Goal: Register for event/course

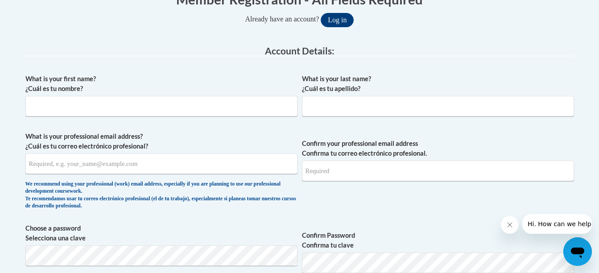
scroll to position [200, 0]
click at [141, 113] on input "What is your first name? ¿Cuál es tu nombre?" at bounding box center [161, 105] width 272 height 21
type input "Rosa Rodriguez"
click at [66, 163] on input "What is your professional email address? ¿Cuál es tu correo electrónico profesi…" at bounding box center [161, 163] width 272 height 21
type input "rosa.rodriguez@capna.org"
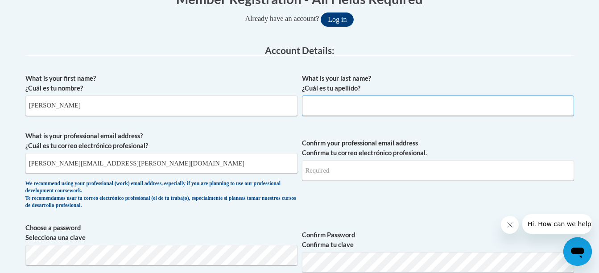
type input "Rodriquez"
type input "rosa.rodriguez@capna.org"
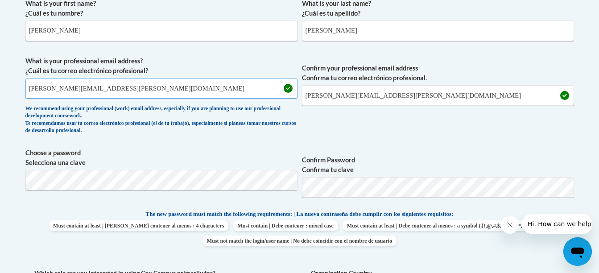
scroll to position [276, 0]
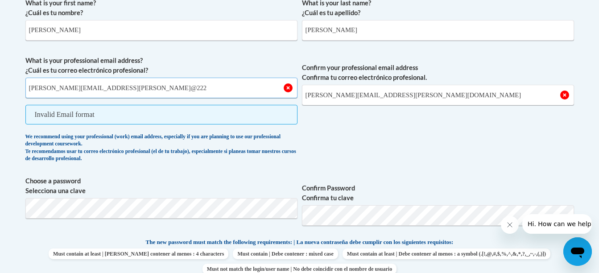
drag, startPoint x: 161, startPoint y: 94, endPoint x: 104, endPoint y: 85, distance: 57.8
click at [104, 85] on input "rosa.rodriguez@capna.orgRodriguez@222" at bounding box center [161, 88] width 272 height 21
type input "rosa.rodriguez@capna.org"
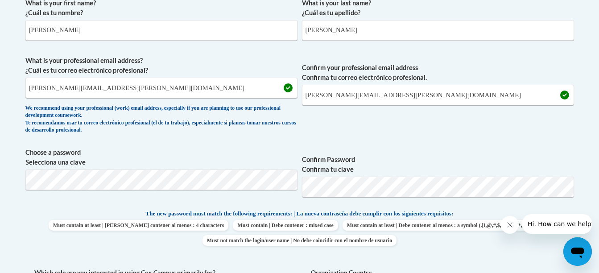
click at [289, 116] on div "We recommend using your professional (work) email address, especially if you ar…" at bounding box center [161, 119] width 272 height 29
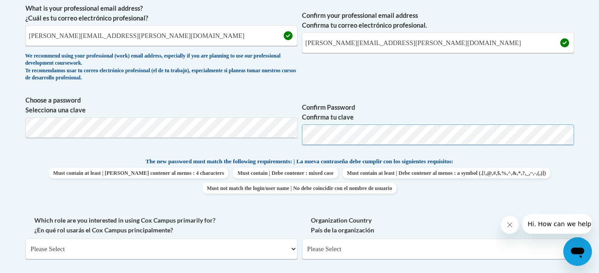
scroll to position [353, 0]
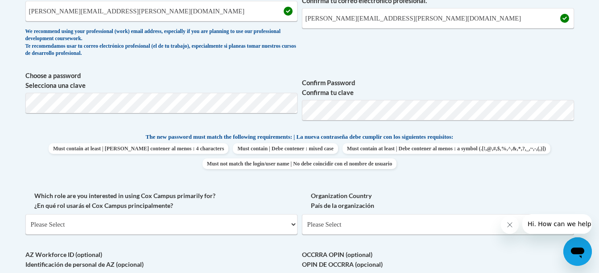
click at [542, 174] on div "The new password must match the following requirements: | La nueva contraseña d…" at bounding box center [299, 153] width 549 height 43
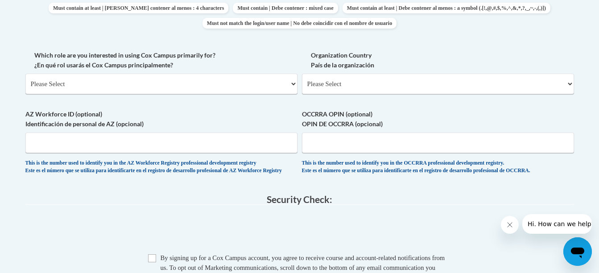
scroll to position [494, 0]
click at [357, 172] on div "This is the number used to identify you in the OCCRRA professional development …" at bounding box center [438, 166] width 272 height 15
click at [94, 92] on select "Please Select College/University | Colegio/Universidad Community/Nonprofit Part…" at bounding box center [161, 83] width 272 height 21
select select "fbf2d438-af2f-41f8-98f1-81c410e29de3"
click at [25, 73] on select "Please Select College/University | Colegio/Universidad Community/Nonprofit Part…" at bounding box center [161, 83] width 272 height 21
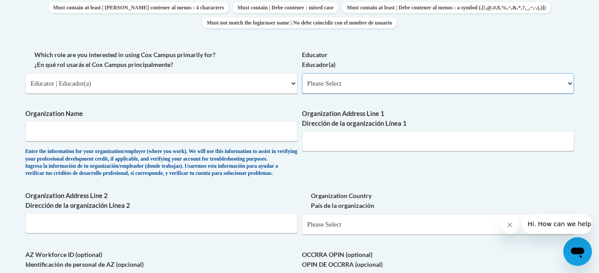
click at [324, 90] on select "Please Select Early Learning/Daycare Teacher/Family Home Care Provider | Maestr…" at bounding box center [438, 83] width 272 height 21
select select "d5fdb05a-b36c-4d60-97fa-9afceda7e903"
click at [302, 73] on select "Please Select Early Learning/Daycare Teacher/Family Home Care Provider | Maestr…" at bounding box center [438, 83] width 272 height 21
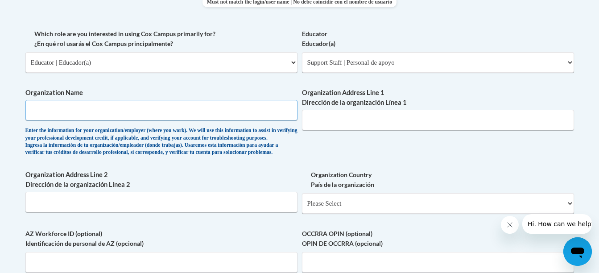
click at [128, 104] on input "Organization Name" at bounding box center [161, 110] width 272 height 21
type input "Ratchford Headstart"
click at [382, 124] on input "Organization Address Line 1 Dirección de la organización Línea 1" at bounding box center [438, 120] width 272 height 21
type input "600 Jackson Ave west Oneonta ,Al 35121"
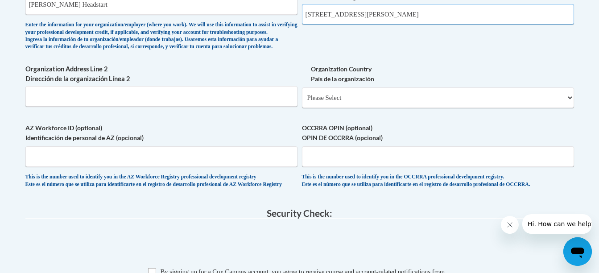
scroll to position [622, 0]
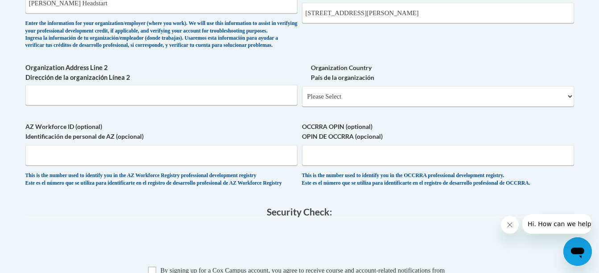
click at [390, 113] on div "Organization Country País de la organización Please Select United States | Esta…" at bounding box center [438, 88] width 272 height 50
click at [394, 107] on select "Please Select United States | Estados Unidos Outside of the United States | Fue…" at bounding box center [438, 96] width 272 height 21
select select "ad49bcad-a171-4b2e-b99c-48b446064914"
click at [302, 100] on select "Please Select United States | Estados Unidos Outside of the United States | Fue…" at bounding box center [438, 96] width 272 height 21
select select
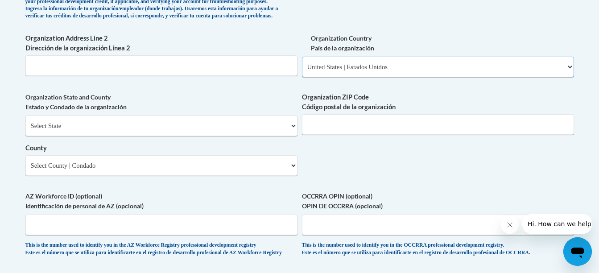
scroll to position [652, 0]
click at [208, 136] on select "Select State Alabama Alaska Arizona Arkansas California Colorado Connecticut De…" at bounding box center [161, 125] width 272 height 21
select select "Alabama"
click at [25, 130] on select "Select State Alabama Alaska Arizona Arkansas California Colorado Connecticut De…" at bounding box center [161, 125] width 272 height 21
click at [341, 134] on input "Organization ZIP Code Código postal de la organización" at bounding box center [438, 124] width 272 height 21
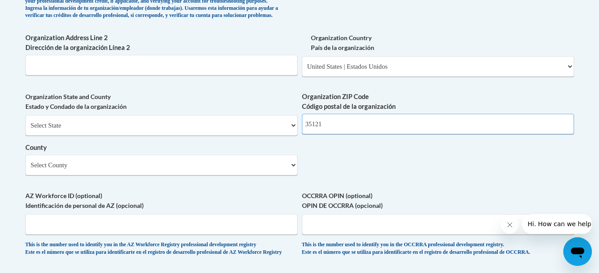
type input "35121"
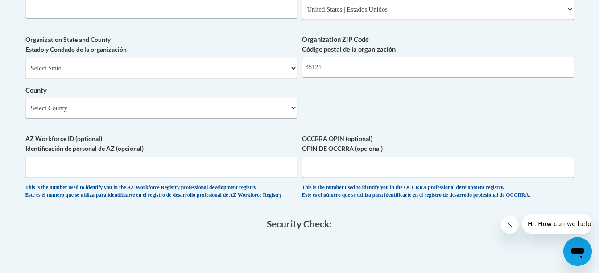
scroll to position [712, 0]
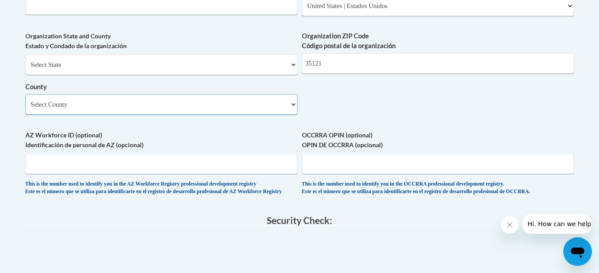
click at [198, 115] on select "Select County Autauga Baldwin Barbour Bibb Blount Bullock Butler Calhoun Chambe…" at bounding box center [161, 104] width 272 height 21
select select "Blount"
click at [25, 109] on select "Select County Autauga Baldwin Barbour Bibb Blount Bullock Butler Calhoun Chambe…" at bounding box center [161, 104] width 272 height 21
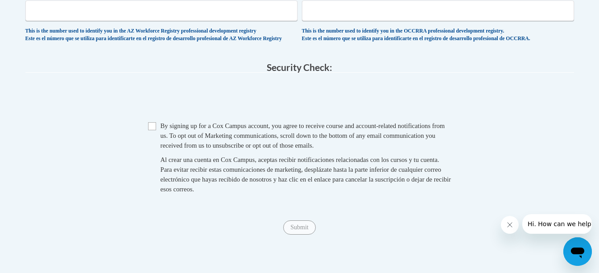
scroll to position [872, 0]
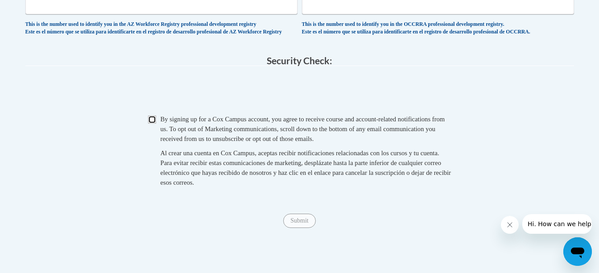
click at [154, 124] on input "Checkbox" at bounding box center [152, 120] width 8 height 8
checkbox input "true"
click at [315, 228] on input "Submit" at bounding box center [299, 221] width 32 height 14
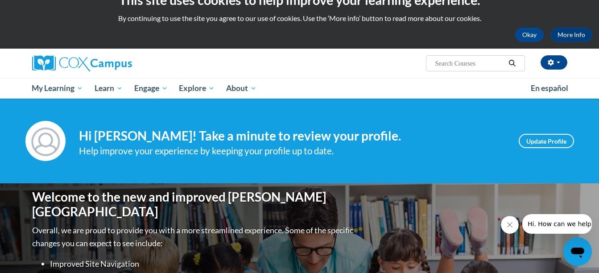
scroll to position [16, 0]
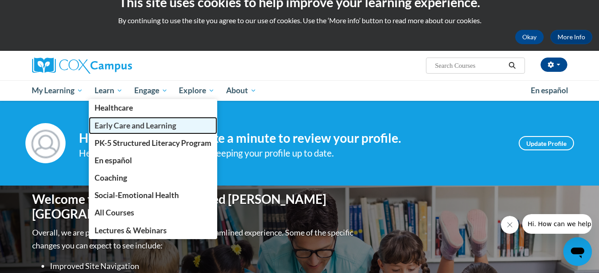
click at [193, 129] on link "Early Care and Learning" at bounding box center [153, 125] width 129 height 17
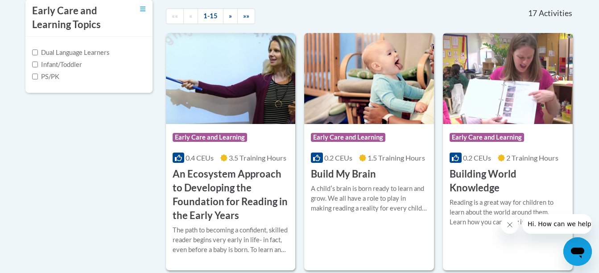
scroll to position [320, 0]
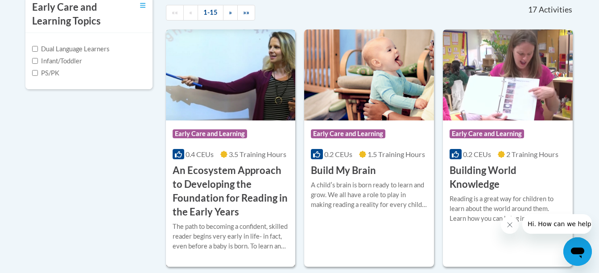
click at [235, 86] on img at bounding box center [231, 74] width 130 height 91
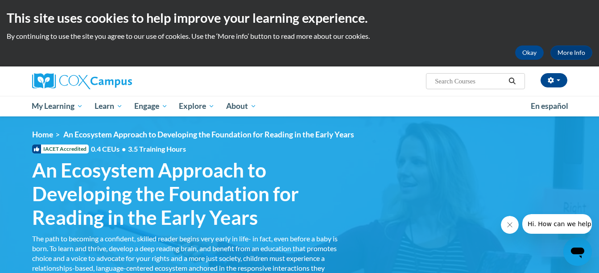
click at [234, 74] on div "Rosa Rodriguez Rodriquez (Central Daylight Time GMT-0500 ) My Profile Inbox My …" at bounding box center [391, 77] width 366 height 23
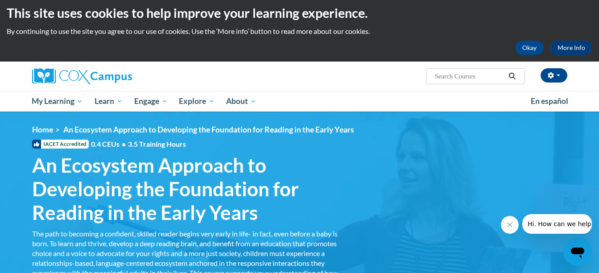
scroll to position [4, 0]
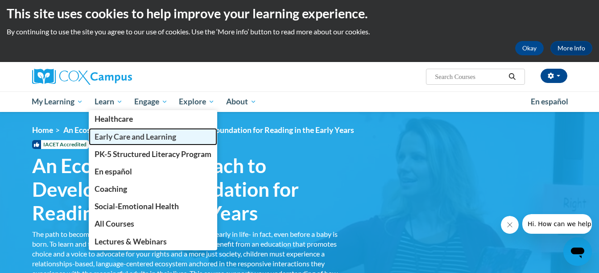
click at [115, 134] on span "Early Care and Learning" at bounding box center [136, 136] width 82 height 9
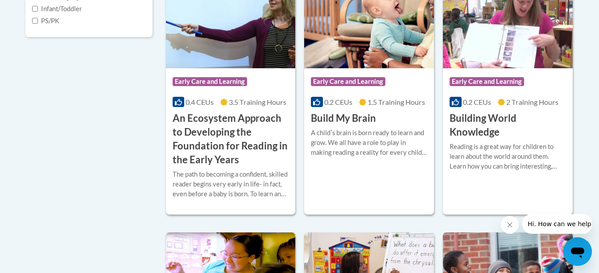
scroll to position [373, 0]
click at [226, 122] on h3 "An Ecosystem Approach to Developing the Foundation for Reading in the Early Yea…" at bounding box center [231, 138] width 116 height 55
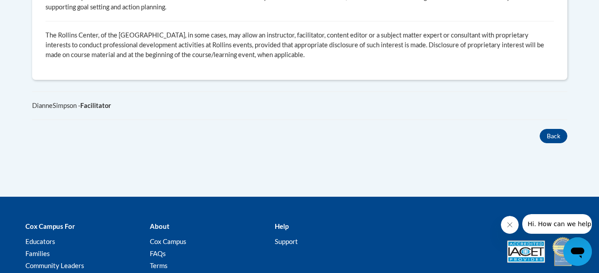
scroll to position [720, 0]
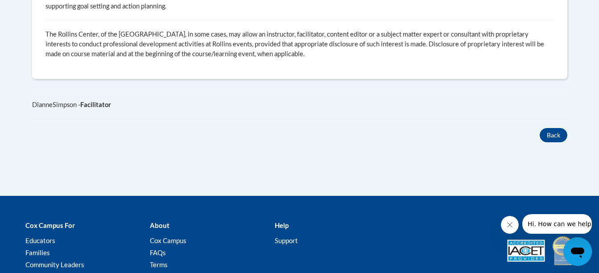
drag, startPoint x: 312, startPoint y: 214, endPoint x: 559, endPoint y: 138, distance: 258.3
click at [558, 128] on button "Back" at bounding box center [554, 135] width 28 height 14
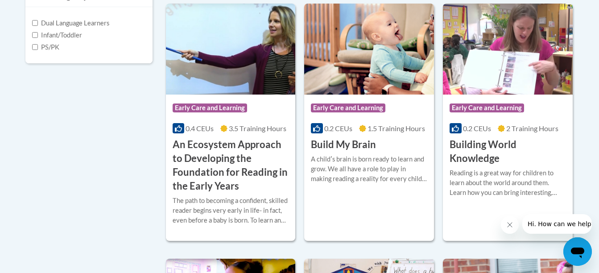
scroll to position [350, 0]
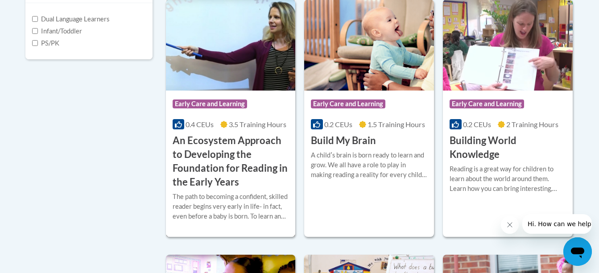
click at [242, 144] on h3 "An Ecosystem Approach to Developing the Foundation for Reading in the Early Yea…" at bounding box center [231, 161] width 116 height 55
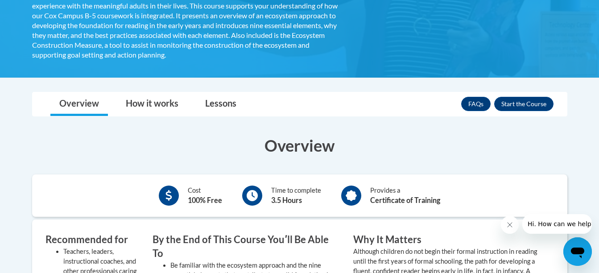
scroll to position [273, 0]
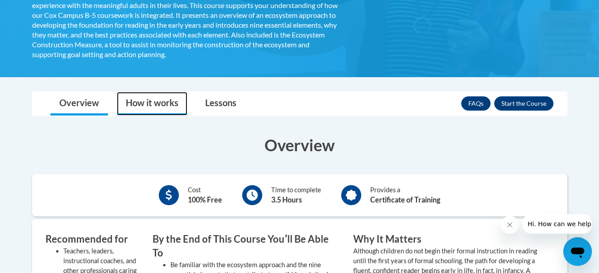
click at [154, 93] on link "How it works" at bounding box center [152, 104] width 71 height 24
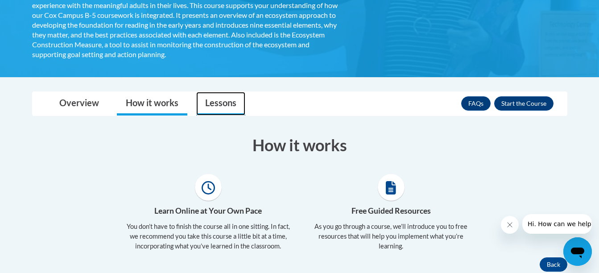
click at [225, 100] on link "Lessons" at bounding box center [220, 104] width 49 height 24
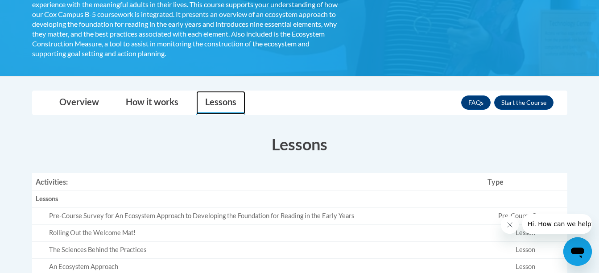
scroll to position [271, 0]
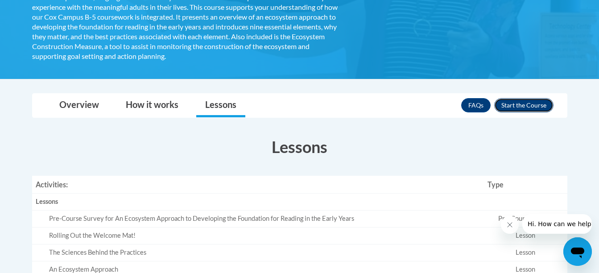
click at [535, 106] on button "Enroll" at bounding box center [523, 105] width 59 height 14
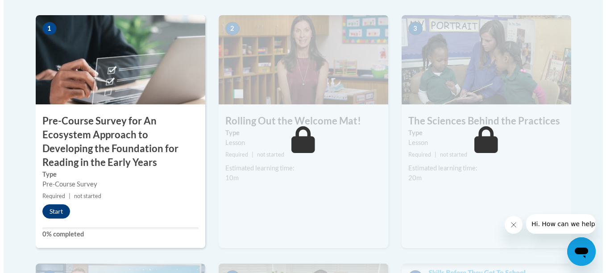
scroll to position [306, 0]
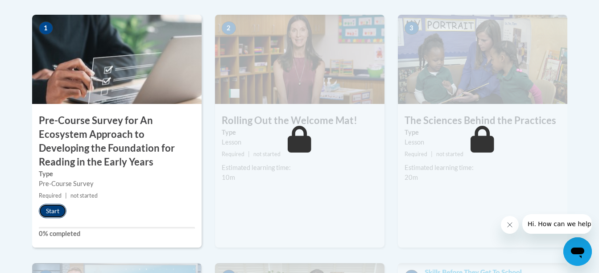
click at [54, 211] on button "Start" at bounding box center [53, 211] width 28 height 14
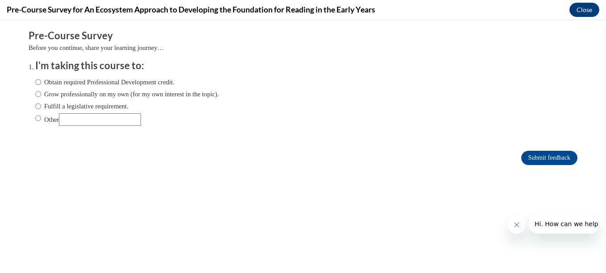
scroll to position [0, 0]
click at [35, 97] on input "Grow professionally on my own (for my own interest in the topic)." at bounding box center [38, 94] width 6 height 10
radio input "true"
click at [560, 159] on input "Submit feedback" at bounding box center [549, 158] width 56 height 14
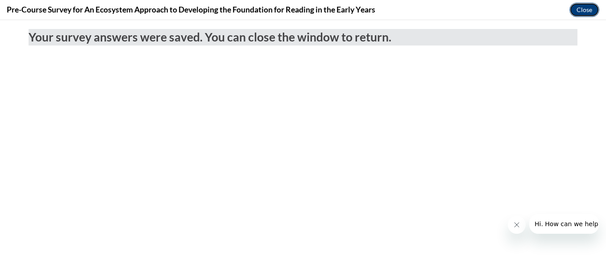
click at [579, 6] on button "Close" at bounding box center [584, 10] width 30 height 14
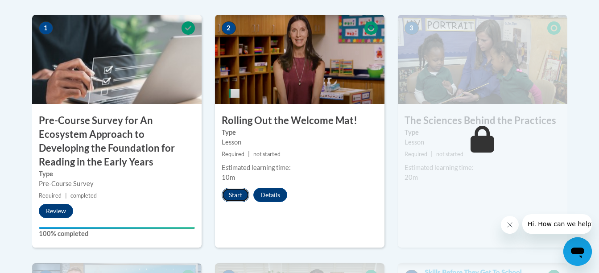
click at [233, 196] on button "Start" at bounding box center [236, 195] width 28 height 14
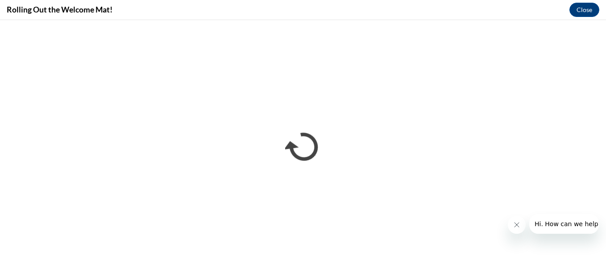
click at [519, 225] on icon "Close message from company" at bounding box center [516, 224] width 7 height 7
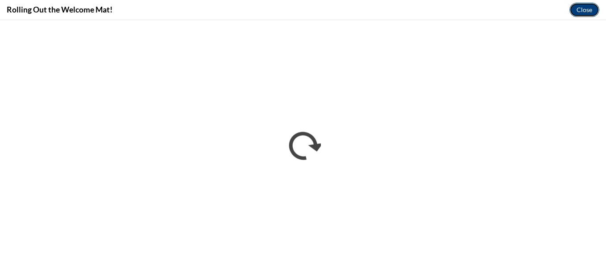
click at [578, 12] on button "Close" at bounding box center [584, 10] width 30 height 14
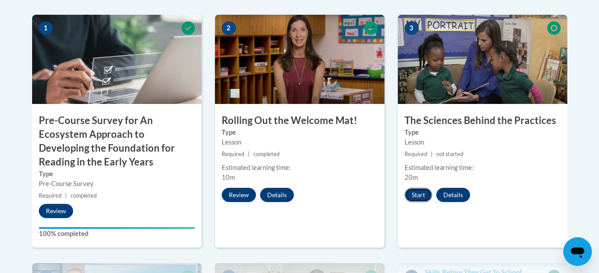
click at [416, 198] on button "Start" at bounding box center [419, 195] width 28 height 14
